Goal: Navigation & Orientation: Find specific page/section

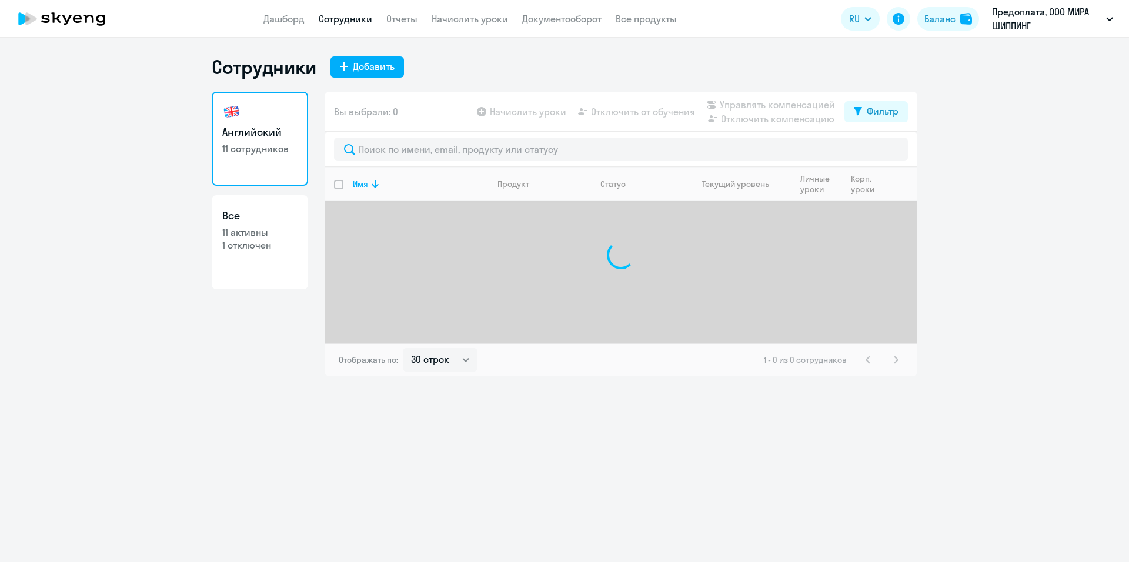
select select "30"
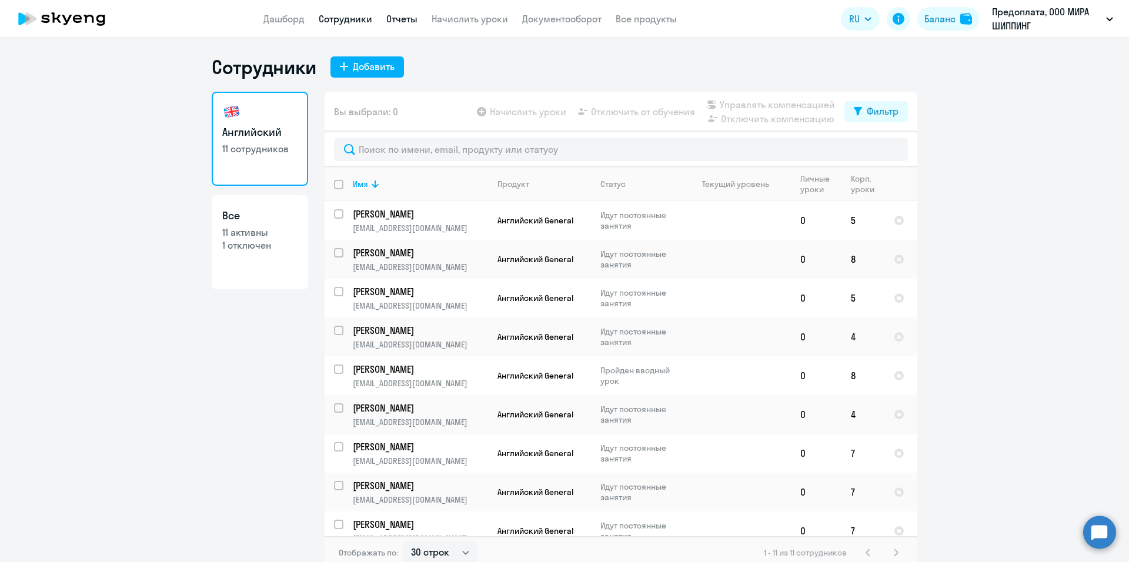
click at [402, 22] on link "Отчеты" at bounding box center [401, 19] width 31 height 12
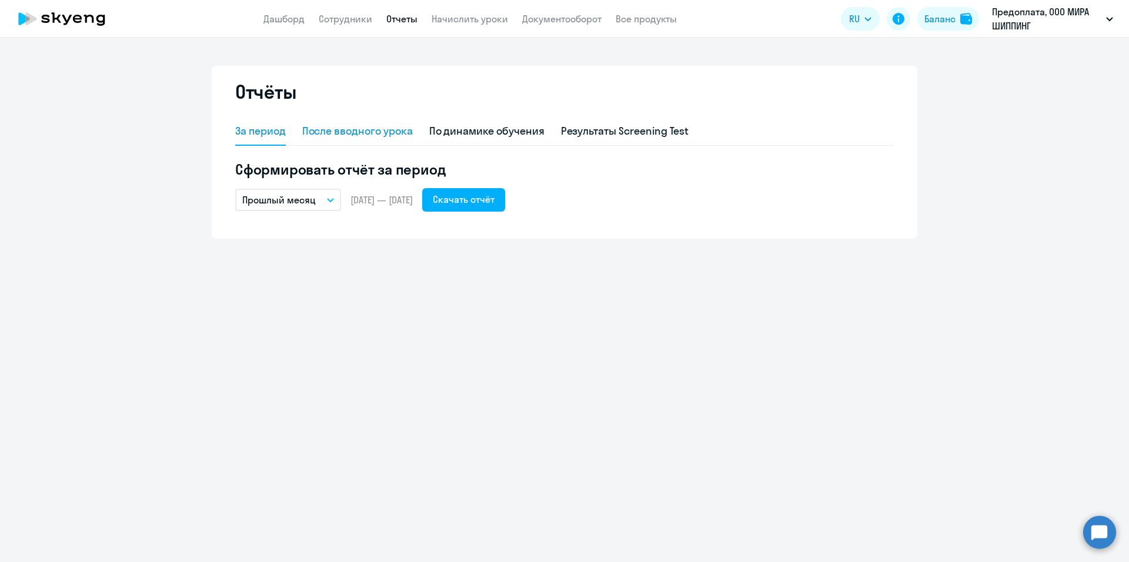
click at [401, 126] on div "После вводного урока" at bounding box center [357, 130] width 111 height 15
select select "10"
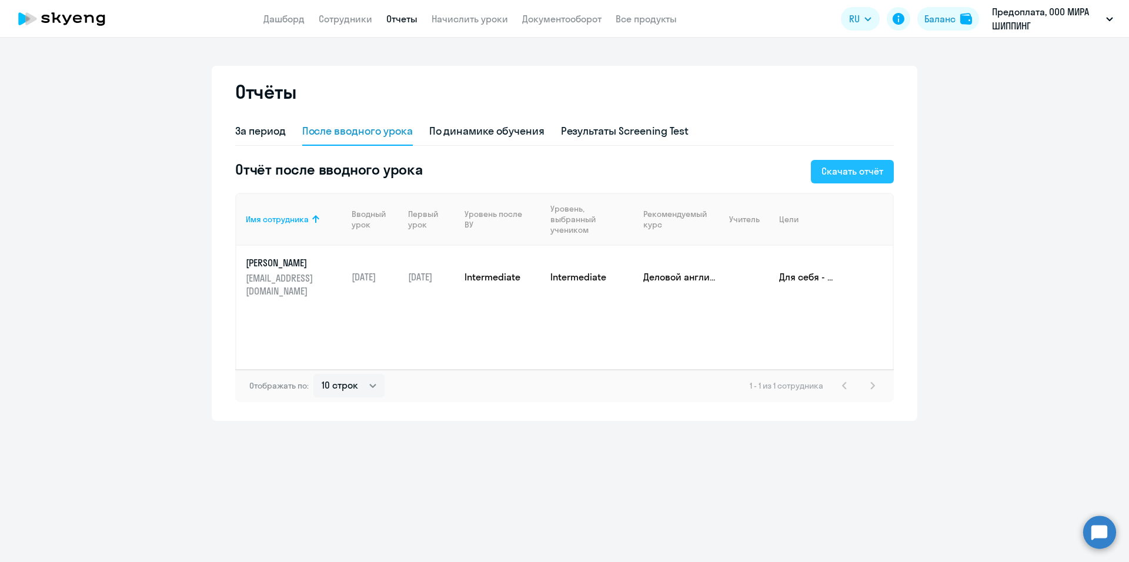
click at [840, 172] on div "Скачать отчёт" at bounding box center [852, 171] width 62 height 14
click at [502, 130] on div "По динамике обучения" at bounding box center [486, 130] width 115 height 15
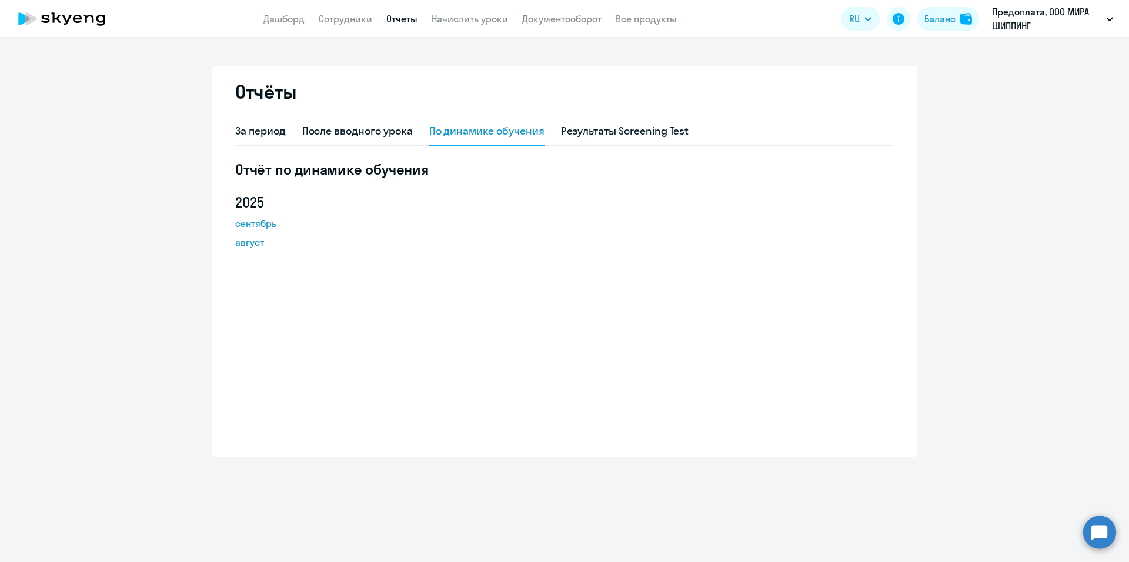
click at [252, 228] on link "сентябрь" at bounding box center [288, 223] width 106 height 14
click at [596, 125] on div "Результаты Screening Test" at bounding box center [625, 130] width 128 height 15
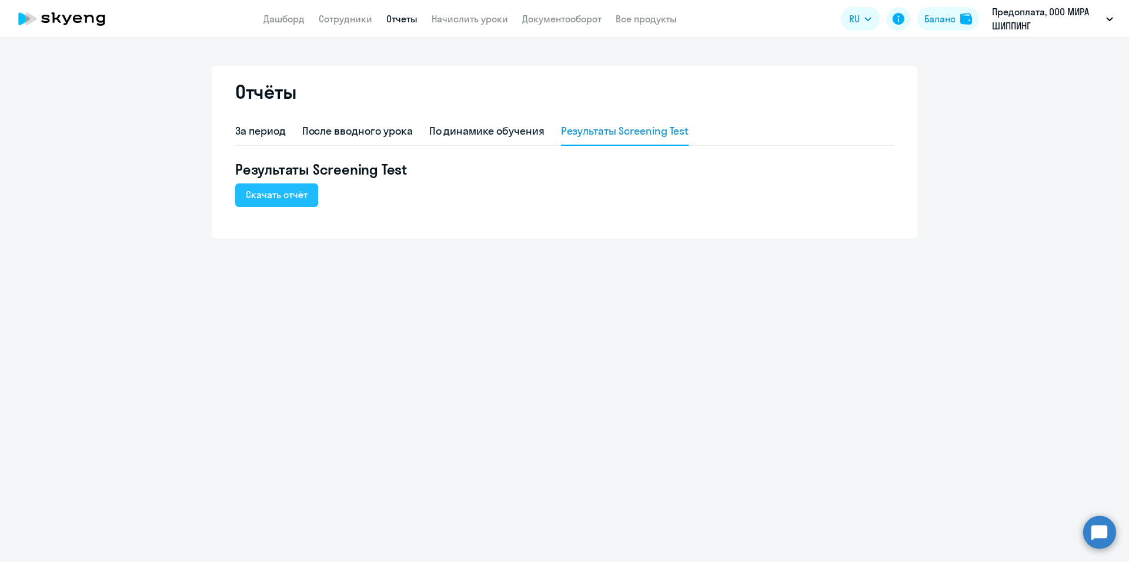
click at [267, 196] on div "Скачать отчёт" at bounding box center [277, 195] width 62 height 14
click at [458, 129] on div "По динамике обучения" at bounding box center [486, 130] width 115 height 15
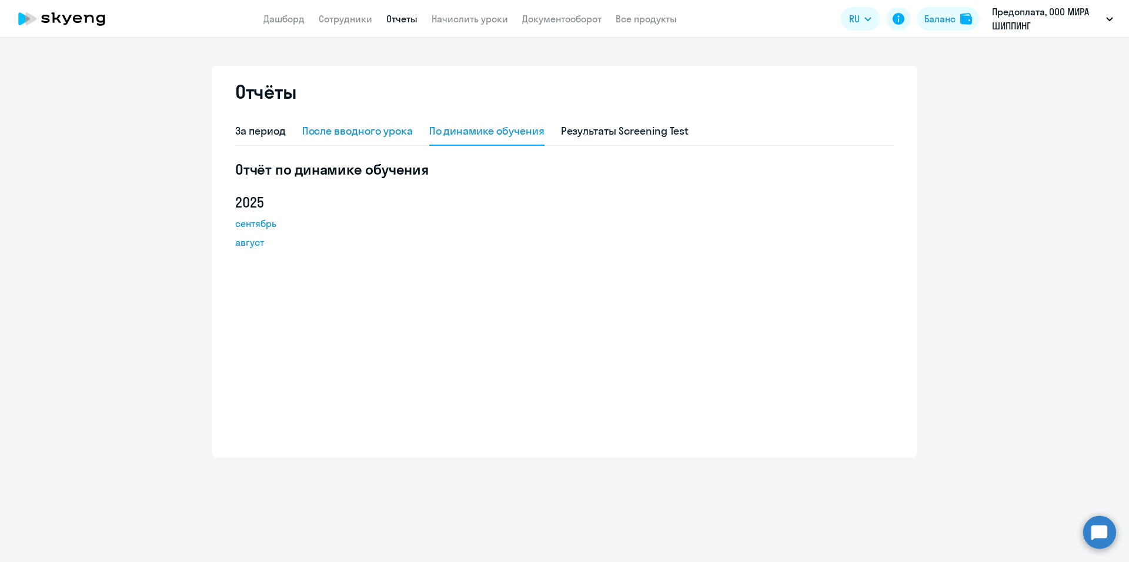
click at [371, 132] on div "После вводного урока" at bounding box center [357, 130] width 111 height 15
select select "10"
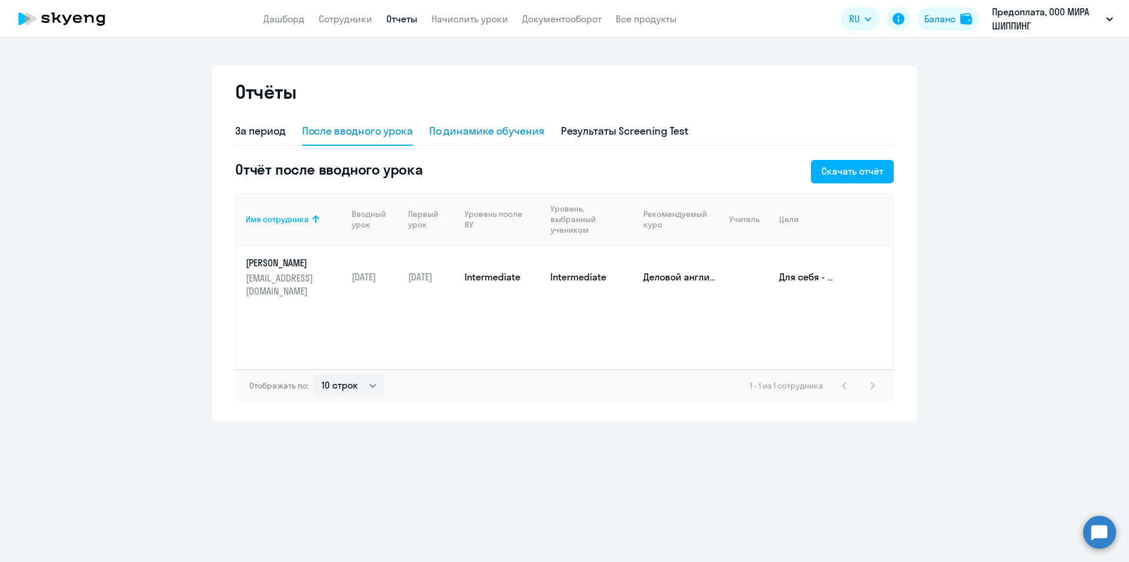
click at [475, 130] on div "По динамике обучения" at bounding box center [486, 130] width 115 height 15
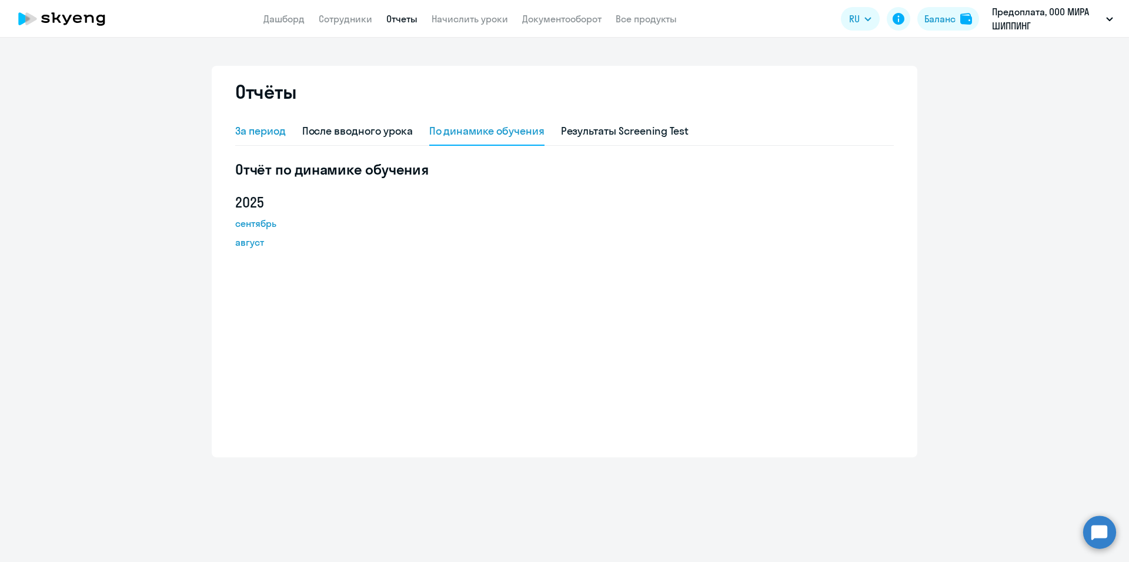
click at [259, 131] on div "За период" at bounding box center [260, 130] width 51 height 15
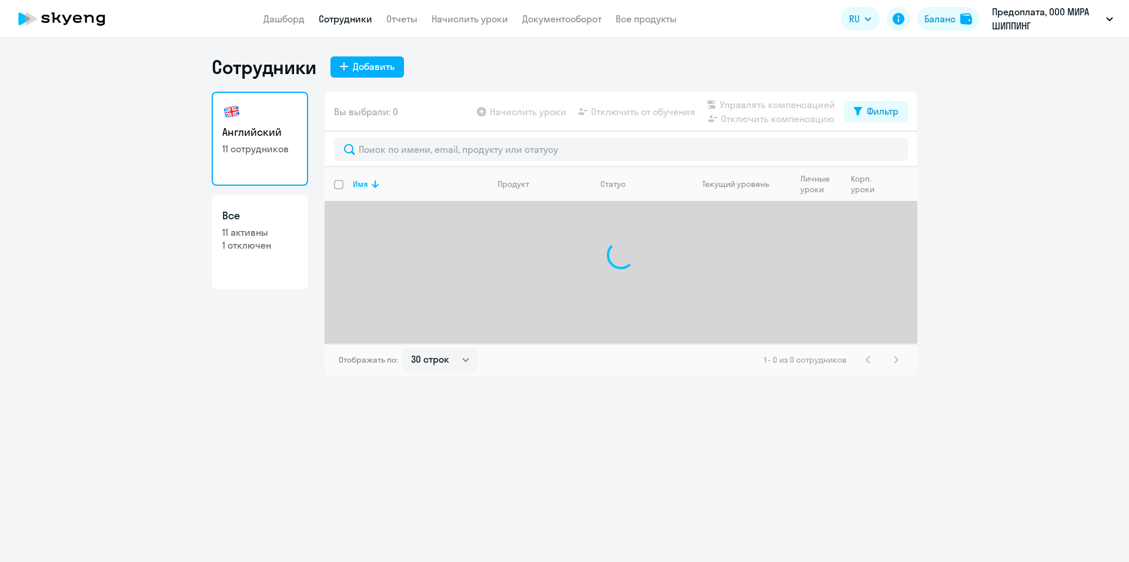
select select "30"
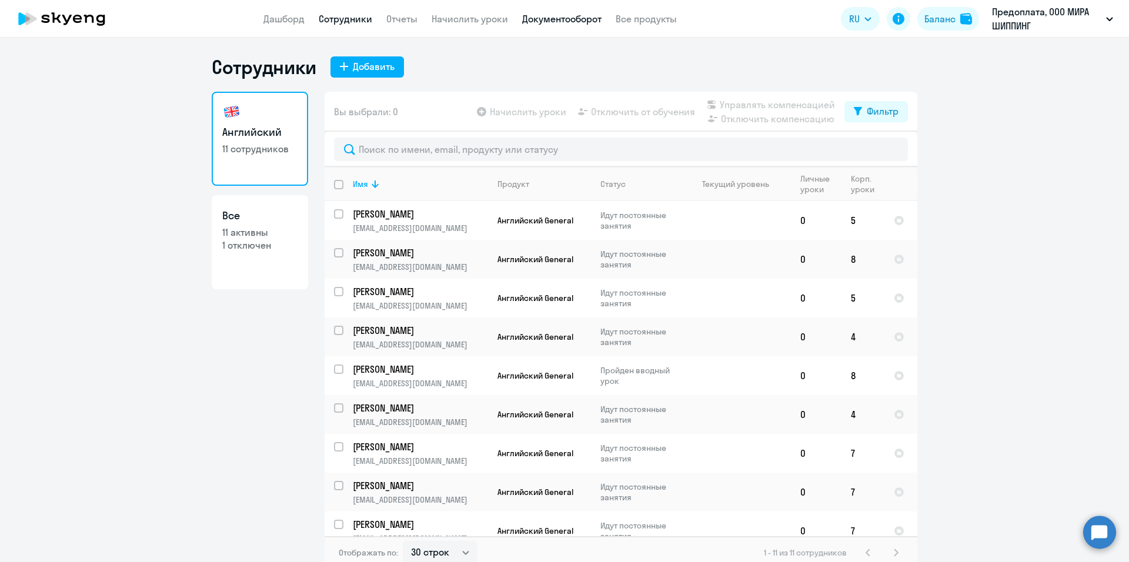
click at [558, 16] on link "Документооборот" at bounding box center [561, 19] width 79 height 12
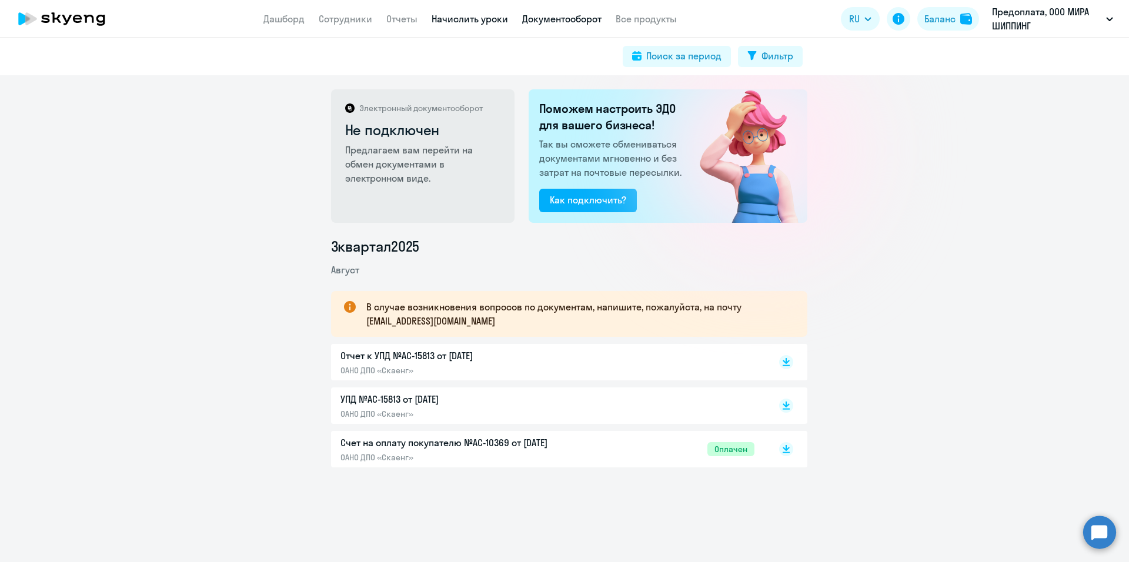
click at [472, 18] on link "Начислить уроки" at bounding box center [470, 19] width 76 height 12
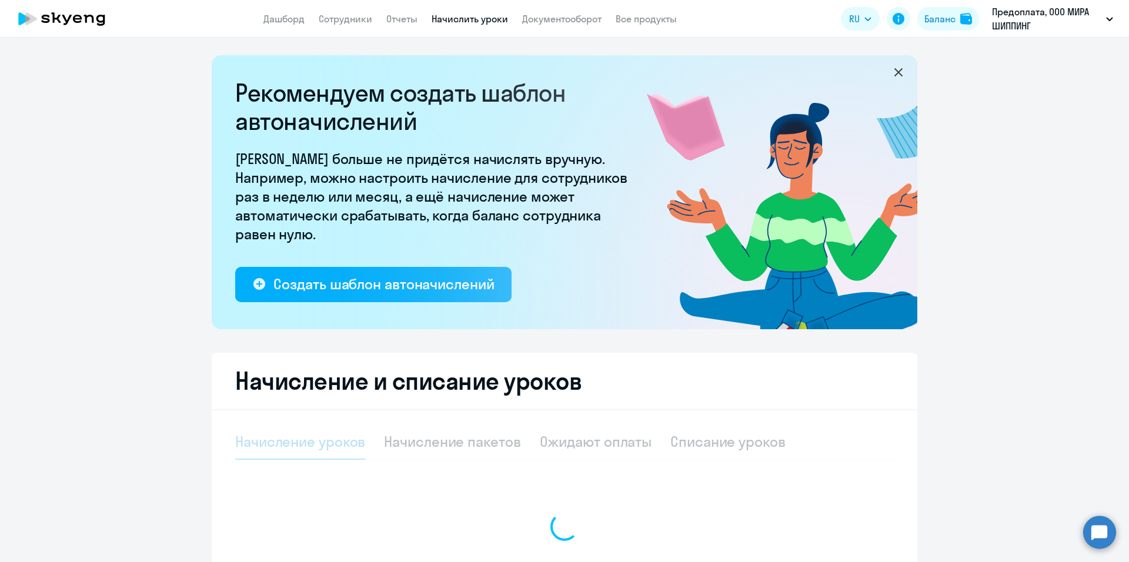
select select "10"
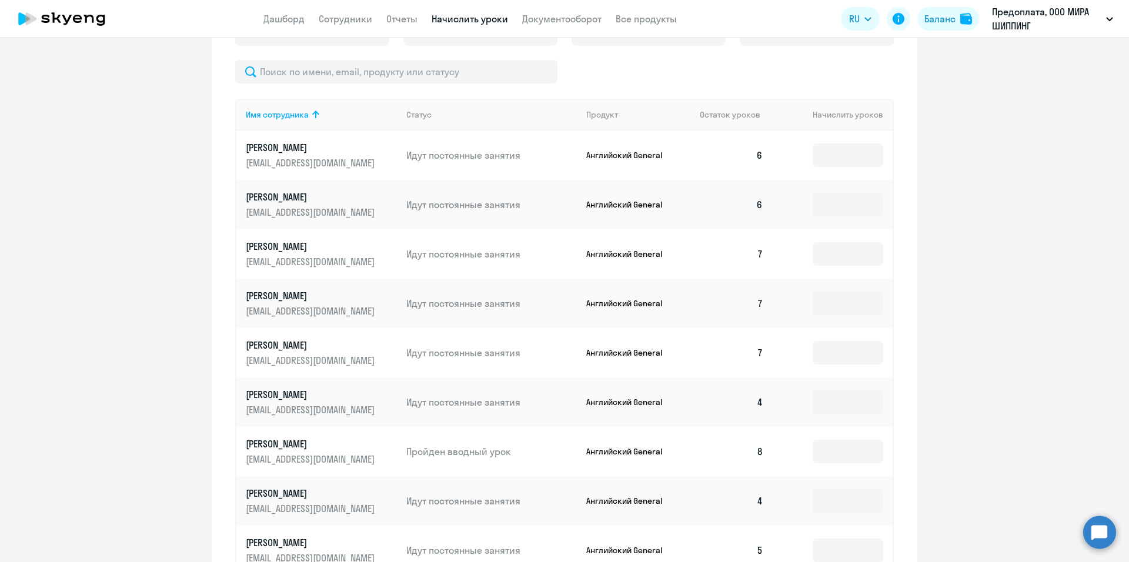
scroll to position [632, 0]
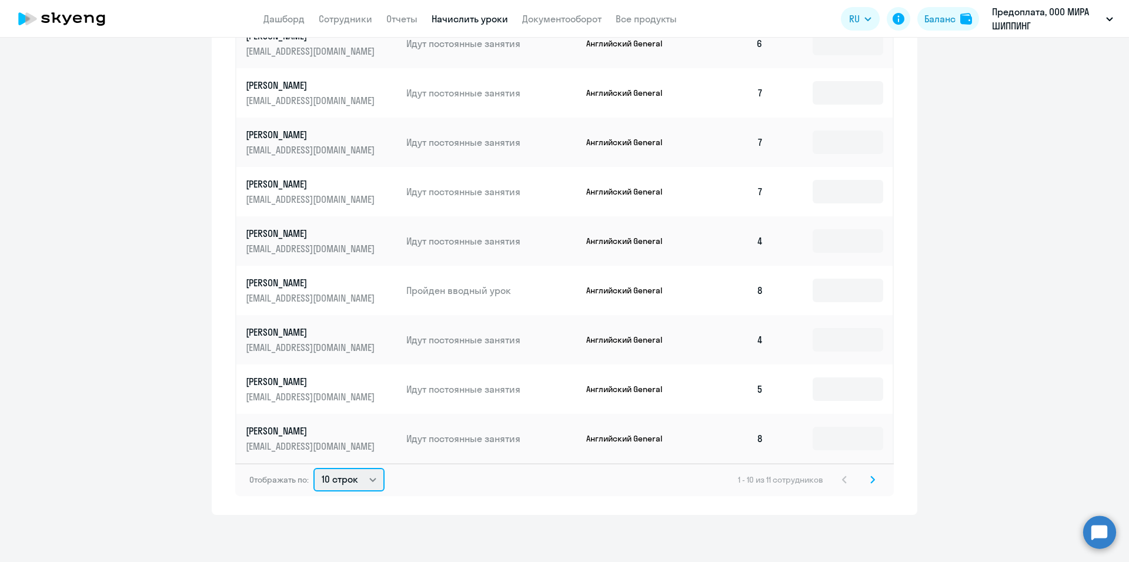
click at [353, 486] on select "10 строк 30 строк 50 строк" at bounding box center [348, 480] width 71 height 24
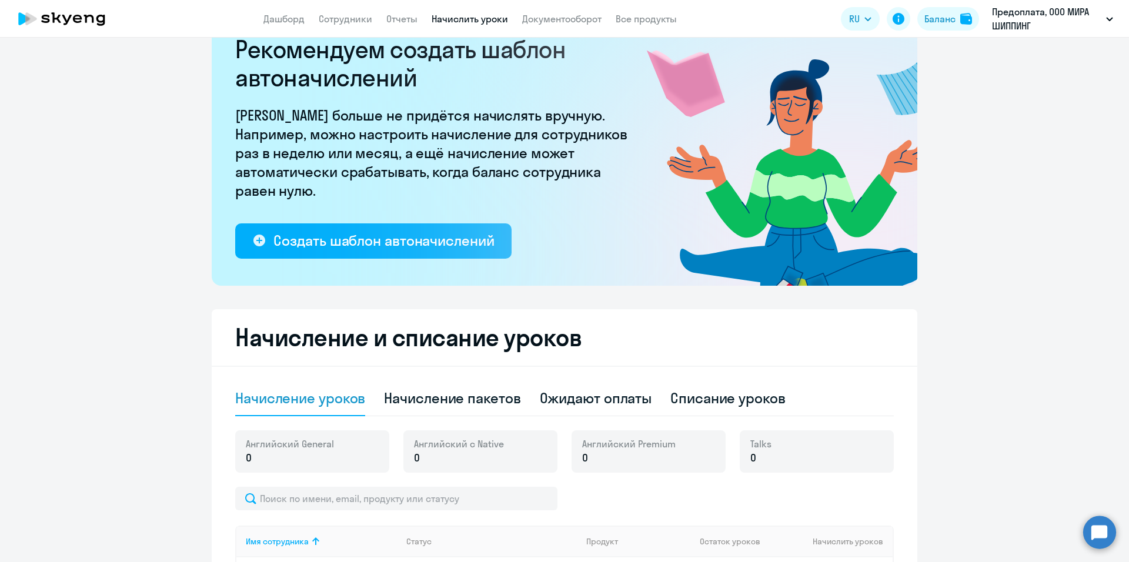
scroll to position [0, 0]
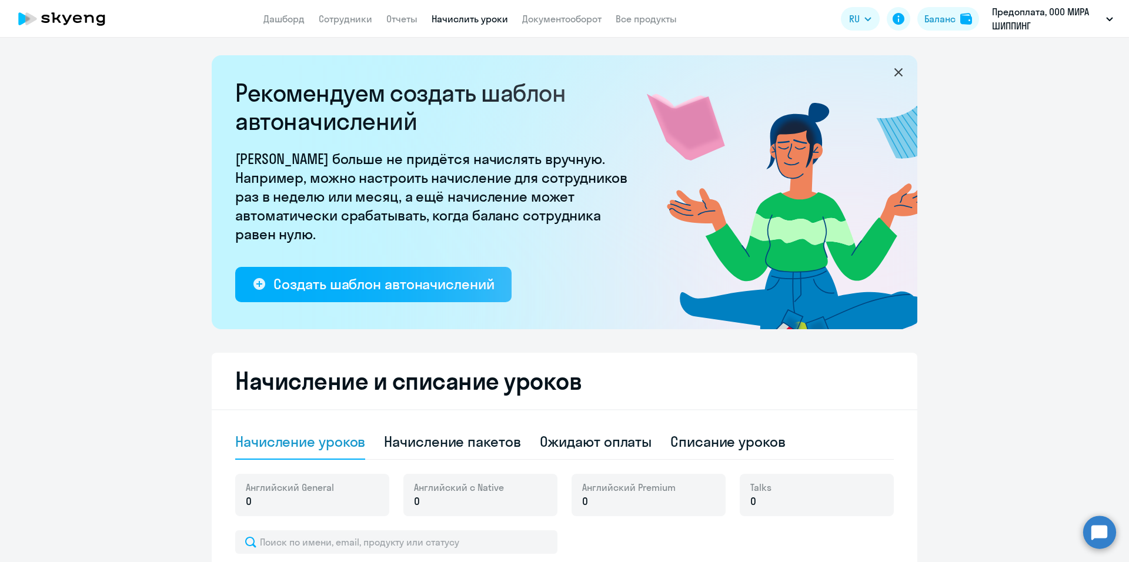
click at [298, 28] on app-header "Дашборд Сотрудники Отчеты Начислить уроки Документооборот Все продукты Дашборд …" at bounding box center [564, 19] width 1129 height 38
click at [290, 13] on link "Дашборд" at bounding box center [283, 19] width 41 height 12
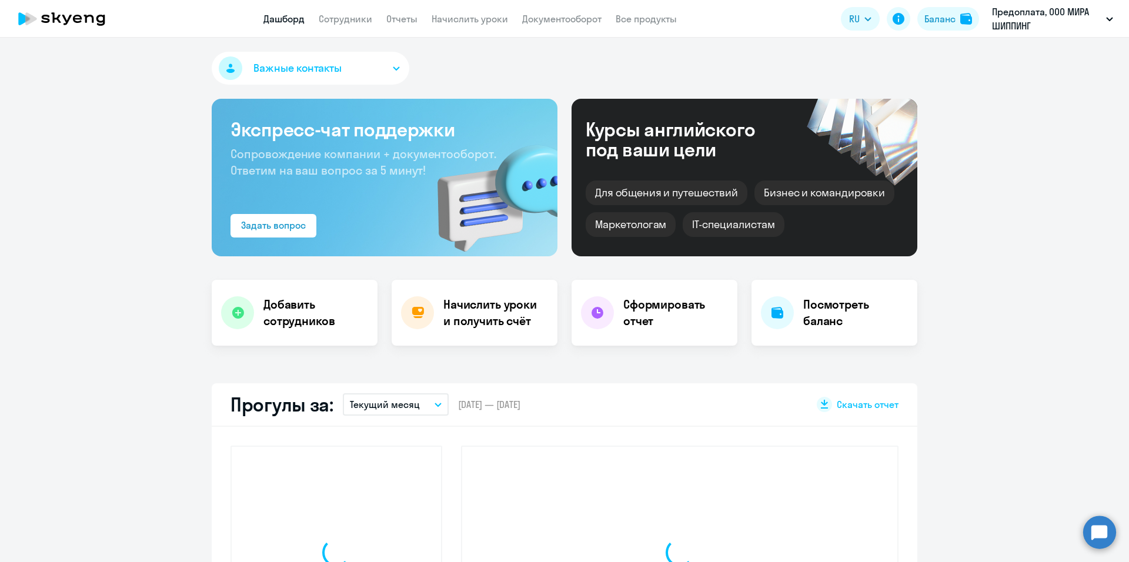
select select "30"
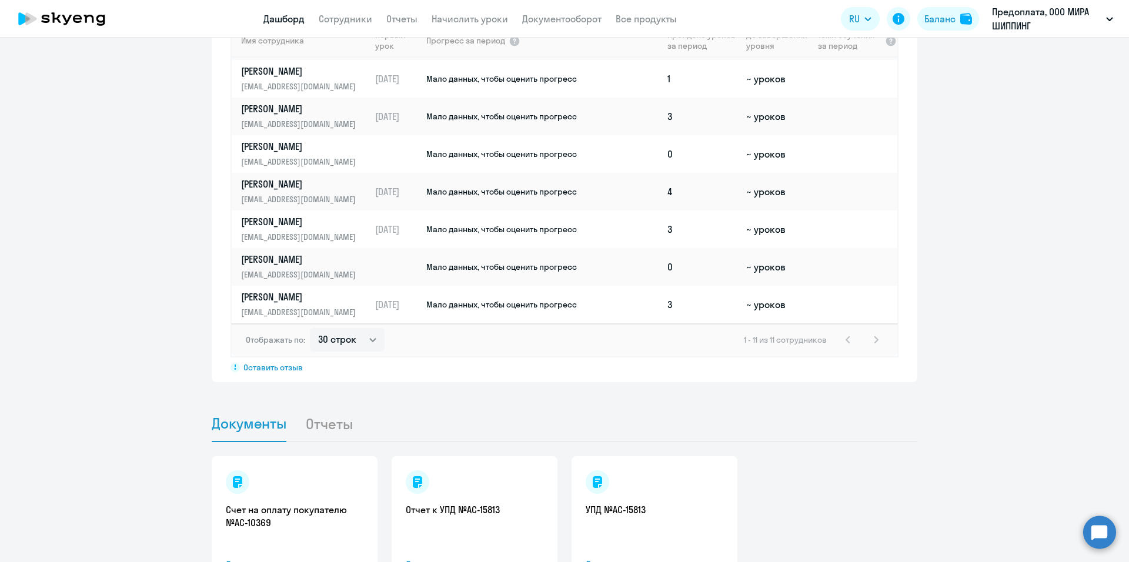
scroll to position [953, 0]
